Goal: Transaction & Acquisition: Purchase product/service

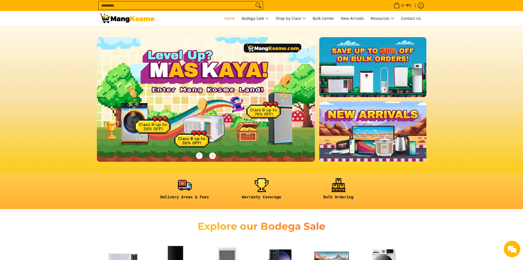
scroll to position [110, 0]
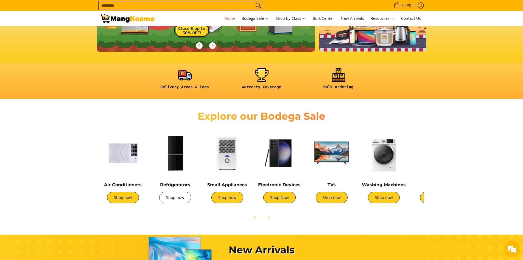
click at [183, 200] on link "Shop now" at bounding box center [175, 197] width 32 height 12
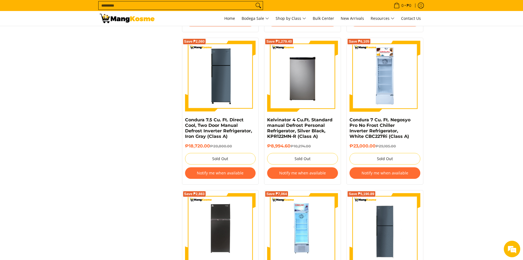
scroll to position [494, 0]
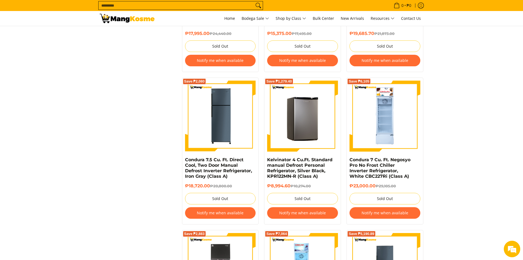
click at [312, 104] on img at bounding box center [302, 115] width 71 height 71
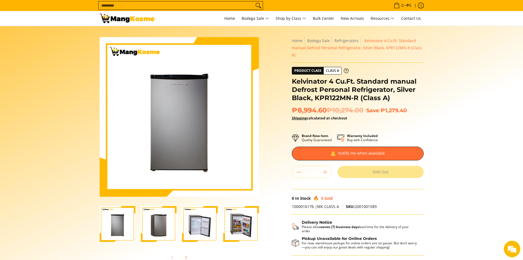
click at [193, 222] on img "Kelvinator 4 Cu.Ft. Standard manual Defrost Personal Refrigerator, Silver Black…" at bounding box center [200, 224] width 36 height 36
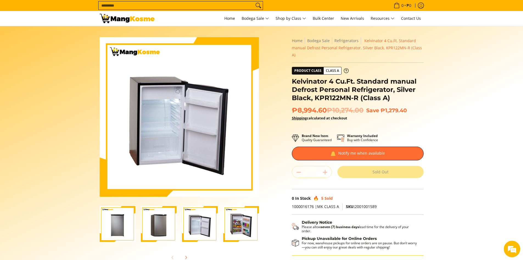
click at [227, 220] on img "Kelvinator 4 Cu.Ft. Standard manual Defrost Personal Refrigerator, Silver Black…" at bounding box center [241, 224] width 36 height 36
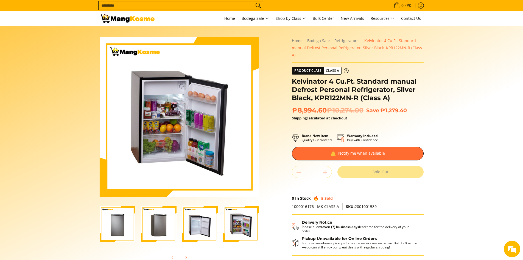
click at [196, 228] on img "Kelvinator 4 Cu.Ft. Standard manual Defrost Personal Refrigerator, Silver Black…" at bounding box center [200, 224] width 36 height 36
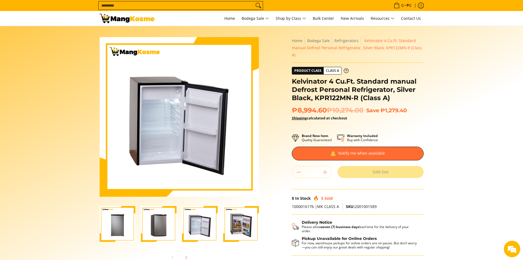
click at [167, 224] on img "Kelvinator 4 Cu.Ft. Standard manual Defrost Personal Refrigerator, Silver Black…" at bounding box center [159, 224] width 36 height 36
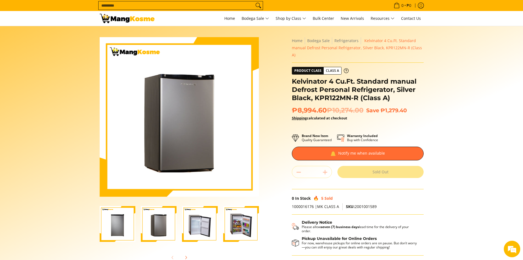
click at [124, 224] on img "Kelvinator 4 Cu.Ft. Standard manual Defrost Personal Refrigerator, Silver Black…" at bounding box center [118, 224] width 36 height 36
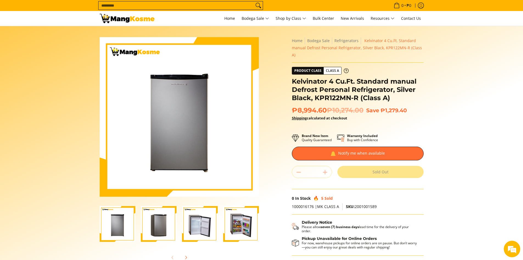
click at [248, 229] on img "Kelvinator 4 Cu.Ft. Standard manual Defrost Personal Refrigerator, Silver Black…" at bounding box center [241, 224] width 36 height 36
